Goal: Task Accomplishment & Management: Manage account settings

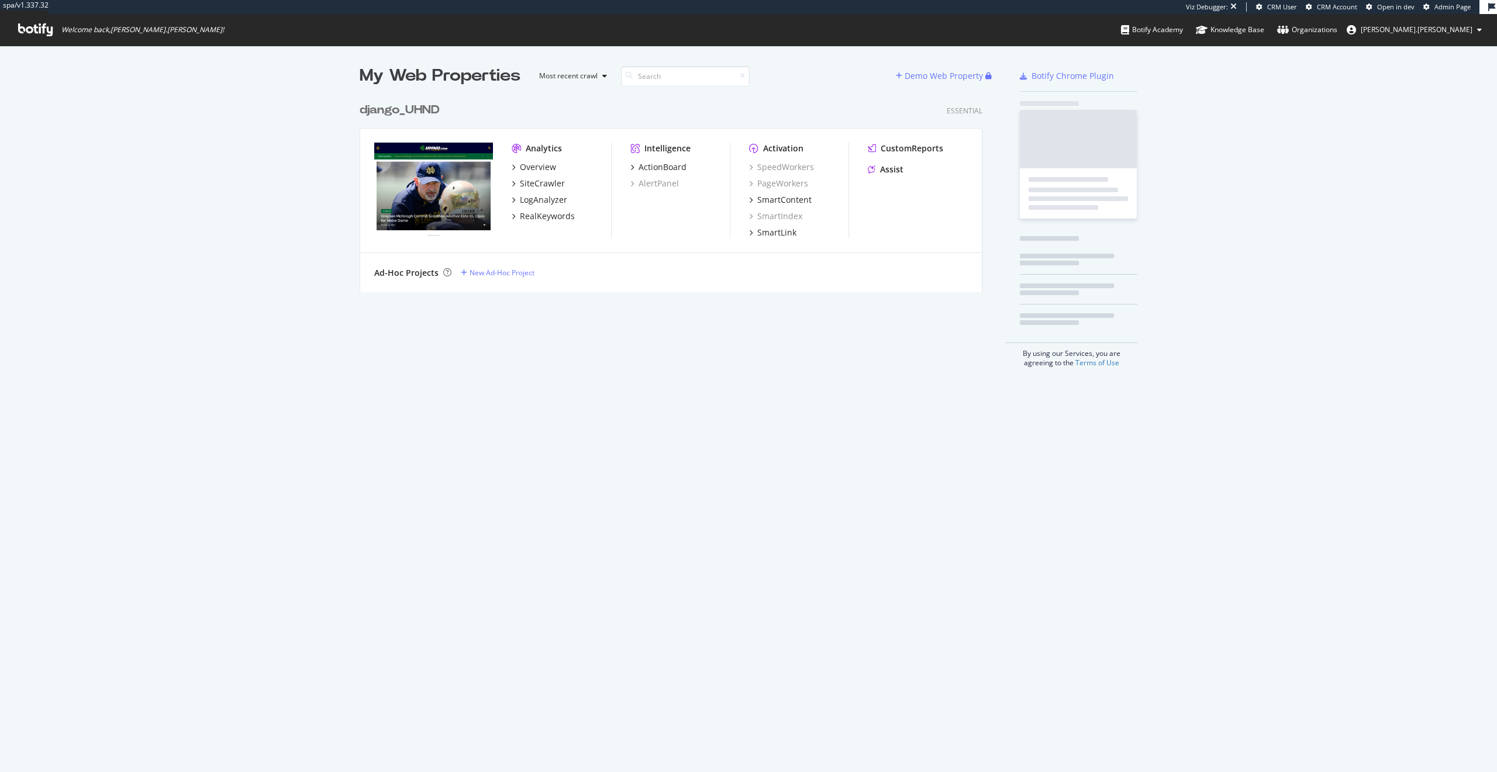
scroll to position [764, 1479]
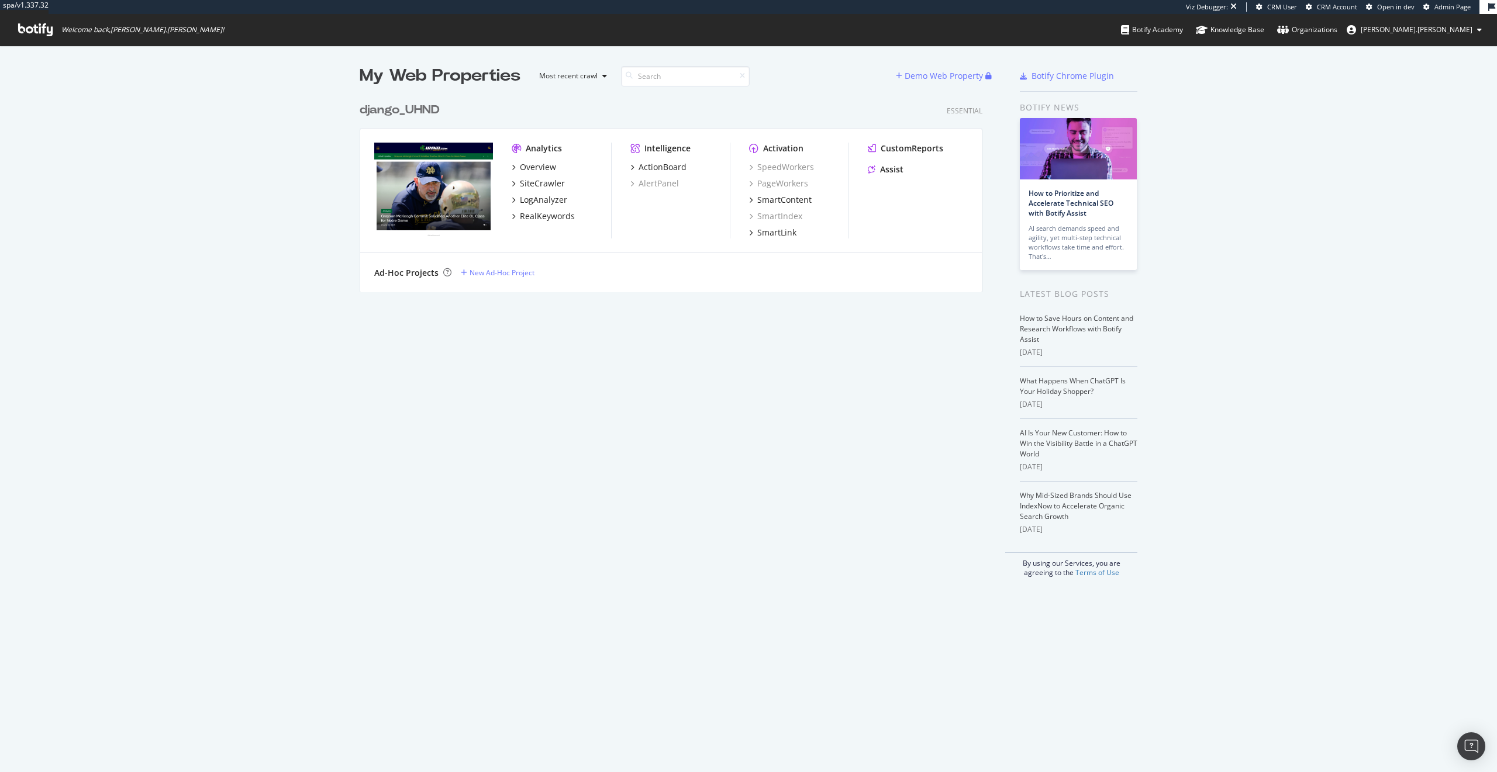
click at [1450, 32] on span "[PERSON_NAME].[PERSON_NAME]" at bounding box center [1417, 30] width 112 height 10
click at [1431, 55] on link "Edit Profile" at bounding box center [1405, 55] width 170 height 18
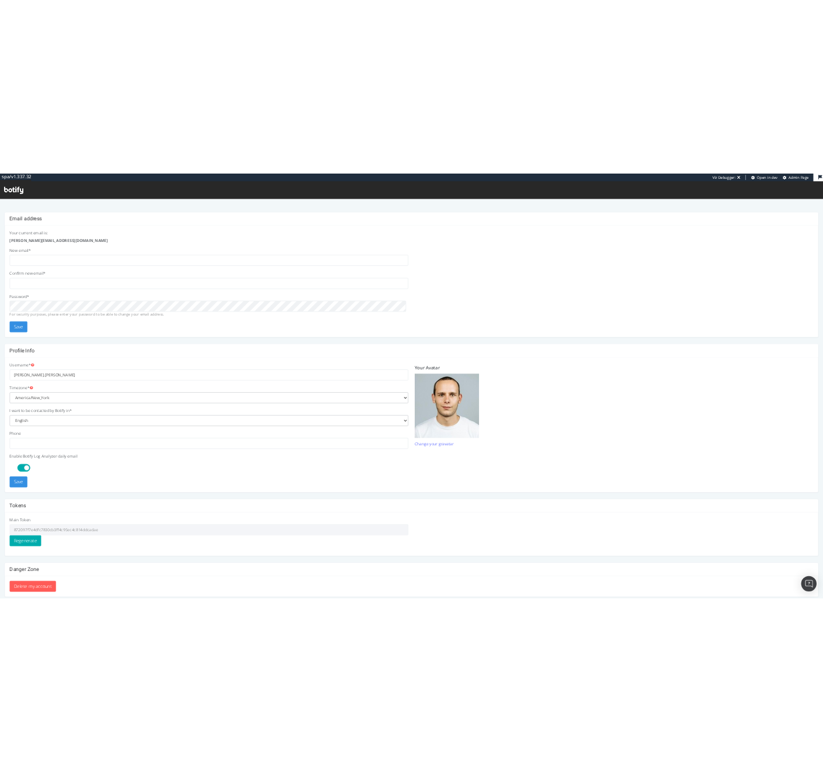
scroll to position [10, 0]
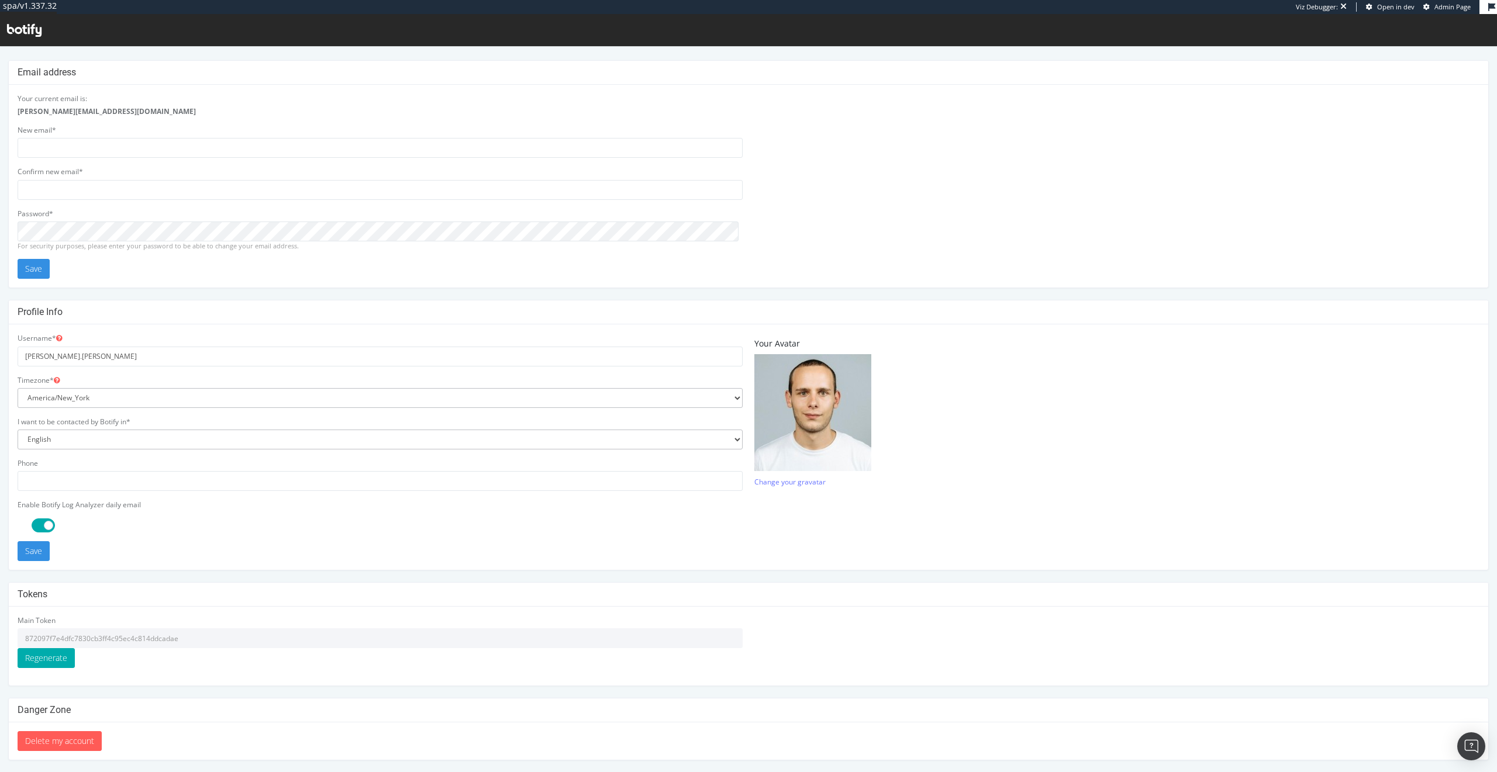
click at [109, 637] on input "872097f7e4dfc7830cb3ff4c95ec4c814ddcadae" at bounding box center [380, 639] width 725 height 20
click at [339, 76] on h4 "Email address" at bounding box center [749, 73] width 1462 height 12
click at [150, 637] on input "872097f7e4dfc7830cb3ff4c95ec4c814ddcadae" at bounding box center [380, 639] width 725 height 20
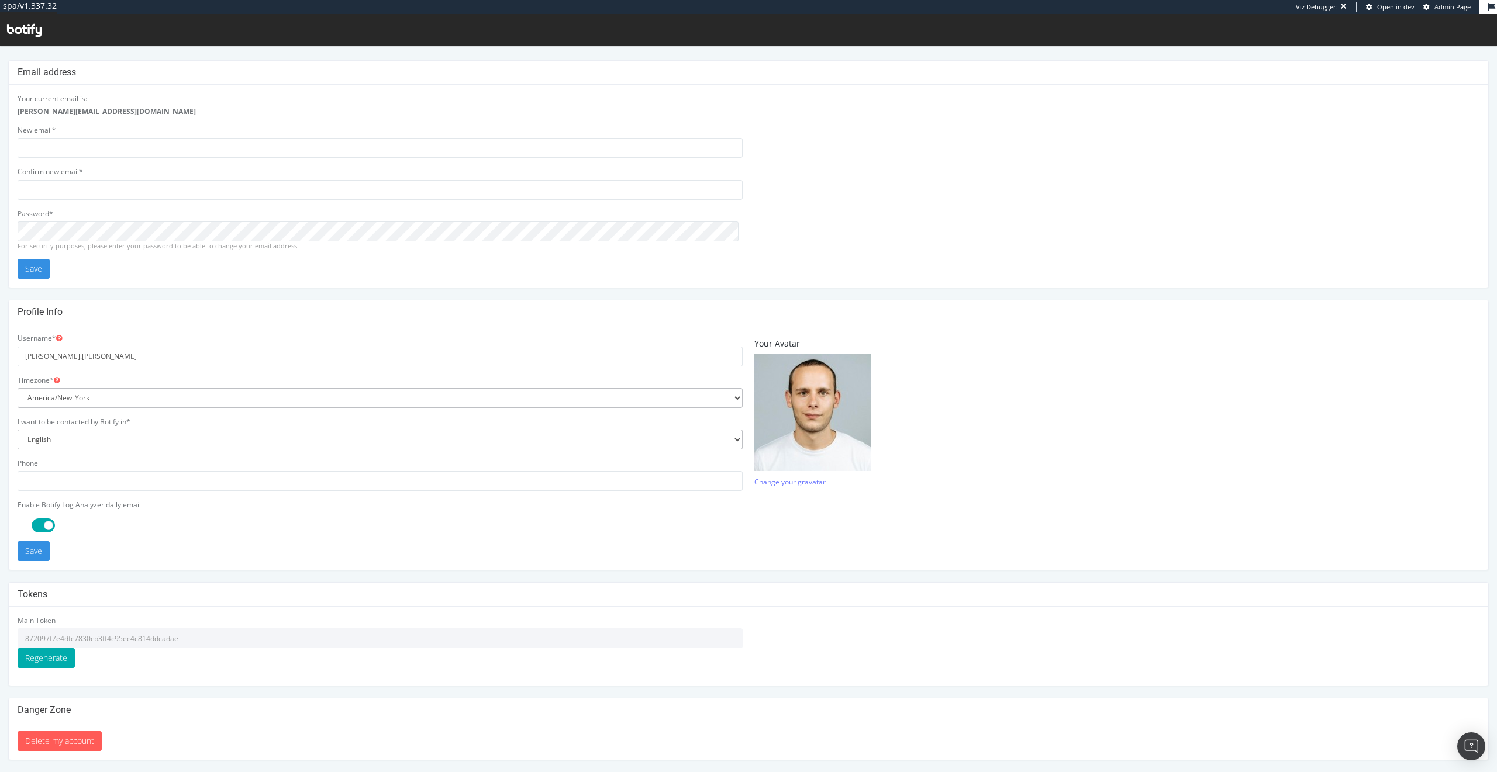
click at [86, 634] on input "872097f7e4dfc7830cb3ff4c95ec4c814ddcadae" at bounding box center [380, 639] width 725 height 20
click at [214, 643] on input "872097f7e4dfc7830cb3ff4c95ec4c814ddcadae" at bounding box center [380, 639] width 725 height 20
click at [152, 634] on input "872097f7e4dfc7830cb3ff4c95ec4c814ddcadae" at bounding box center [380, 639] width 725 height 20
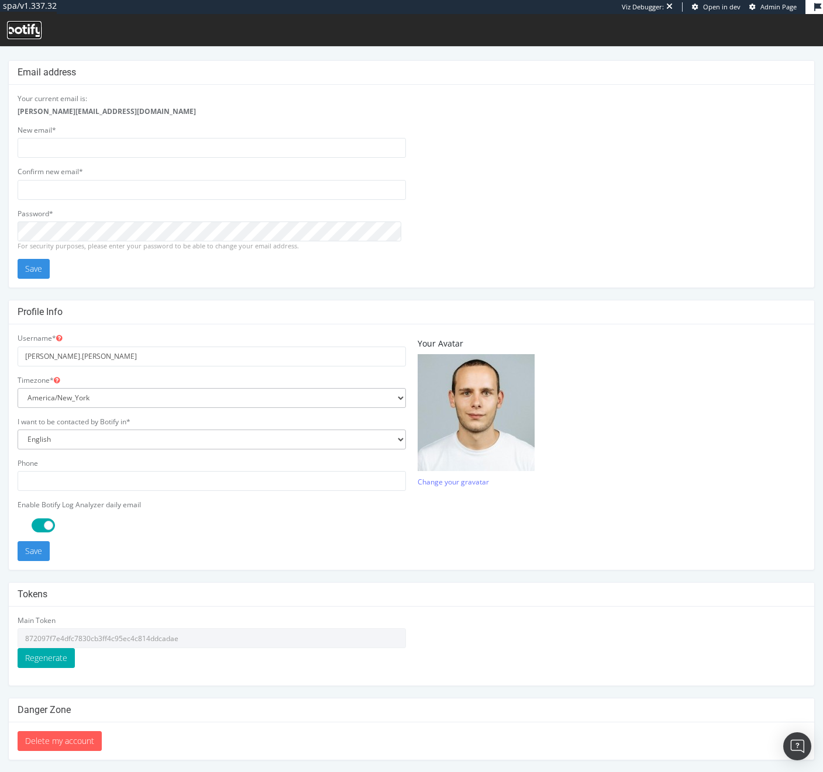
click at [39, 27] on icon at bounding box center [24, 30] width 34 height 13
